Goal: Transaction & Acquisition: Purchase product/service

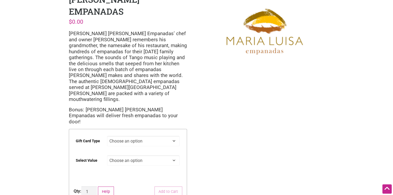
scroll to position [80, 0]
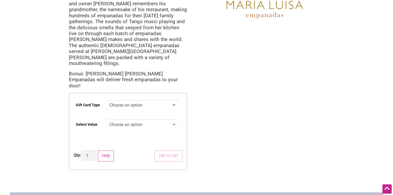
click at [176, 100] on select "Choose an option Digital" at bounding box center [143, 105] width 73 height 10
select select "Digital"
click at [107, 100] on select "Choose an option Digital" at bounding box center [143, 105] width 73 height 10
drag, startPoint x: 174, startPoint y: 84, endPoint x: 180, endPoint y: 83, distance: 6.8
click at [176, 120] on select "Choose an option $25 $50 $100 $200 $500" at bounding box center [143, 125] width 73 height 10
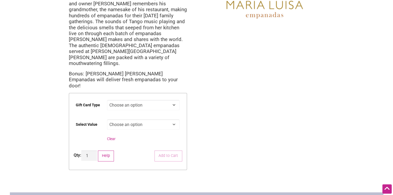
click at [196, 104] on div "Intentionalist Spend like it matters 0 Add a Business Map Blog Store Offers Int…" at bounding box center [196, 123] width 373 height 407
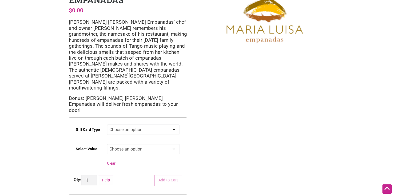
scroll to position [0, 0]
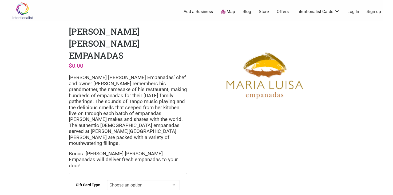
click at [268, 11] on link "Store" at bounding box center [264, 12] width 10 height 6
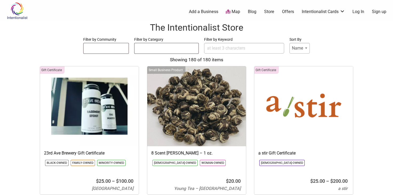
select select
